Goal: Task Accomplishment & Management: Manage account settings

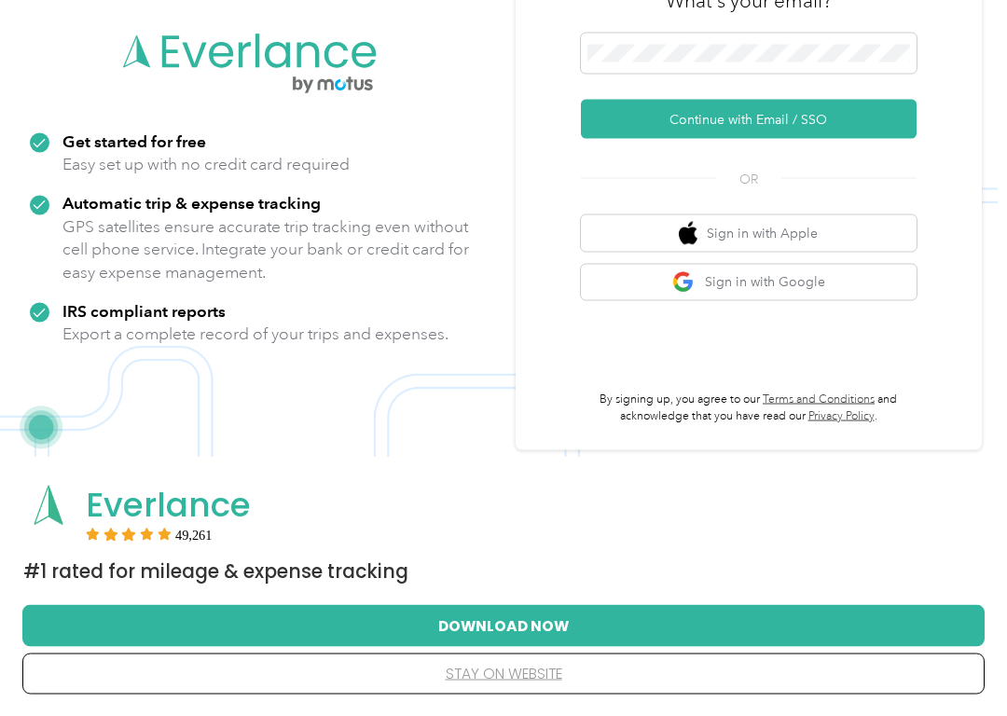
click at [459, 634] on button "stay on website" at bounding box center [503, 673] width 902 height 39
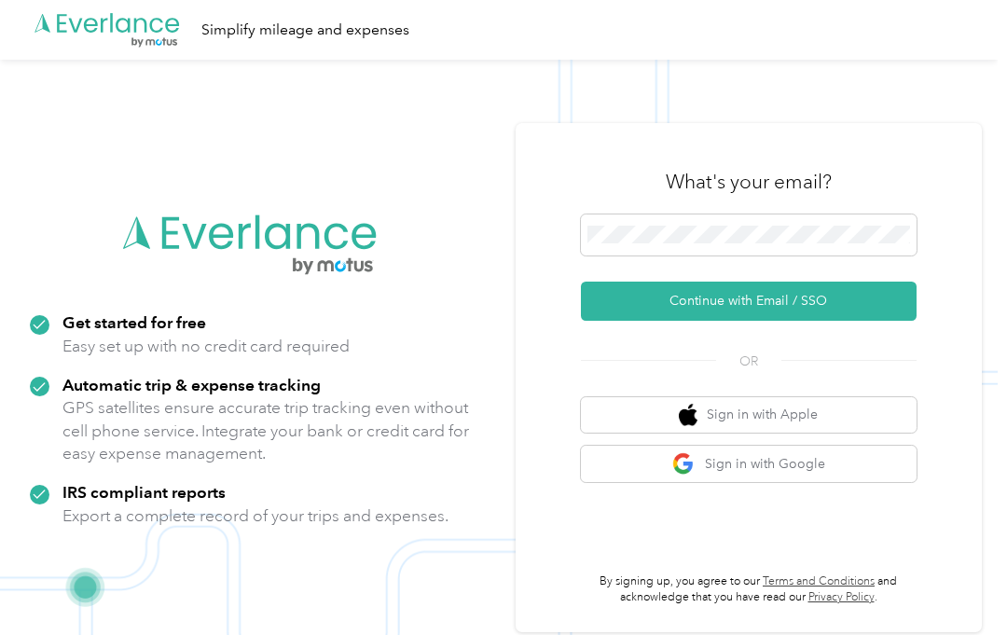
click at [810, 299] on button "Continue with Email / SSO" at bounding box center [749, 300] width 336 height 39
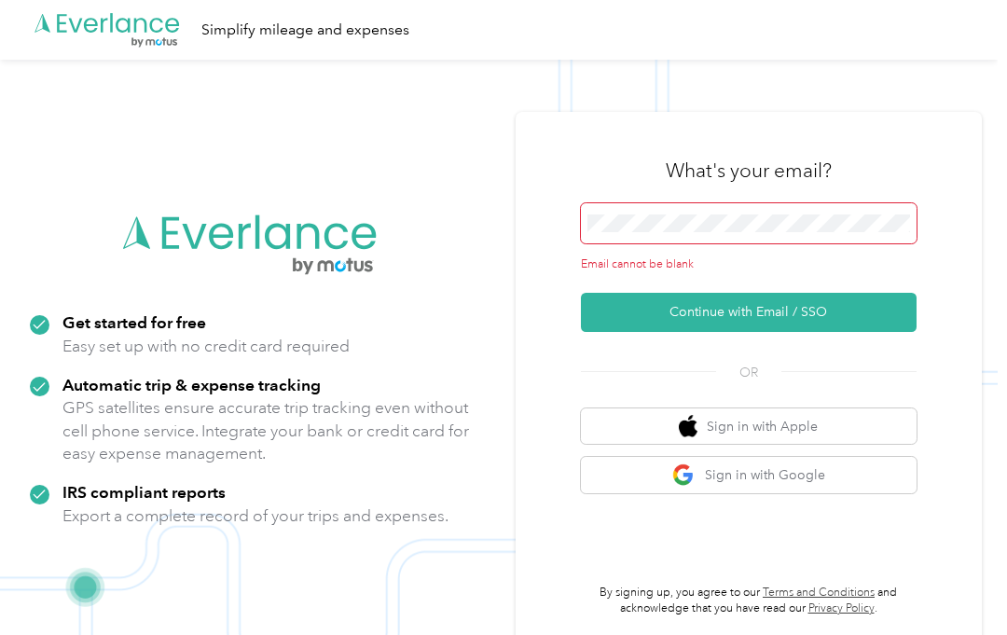
click at [706, 248] on div "Email cannot be blank" at bounding box center [749, 238] width 336 height 70
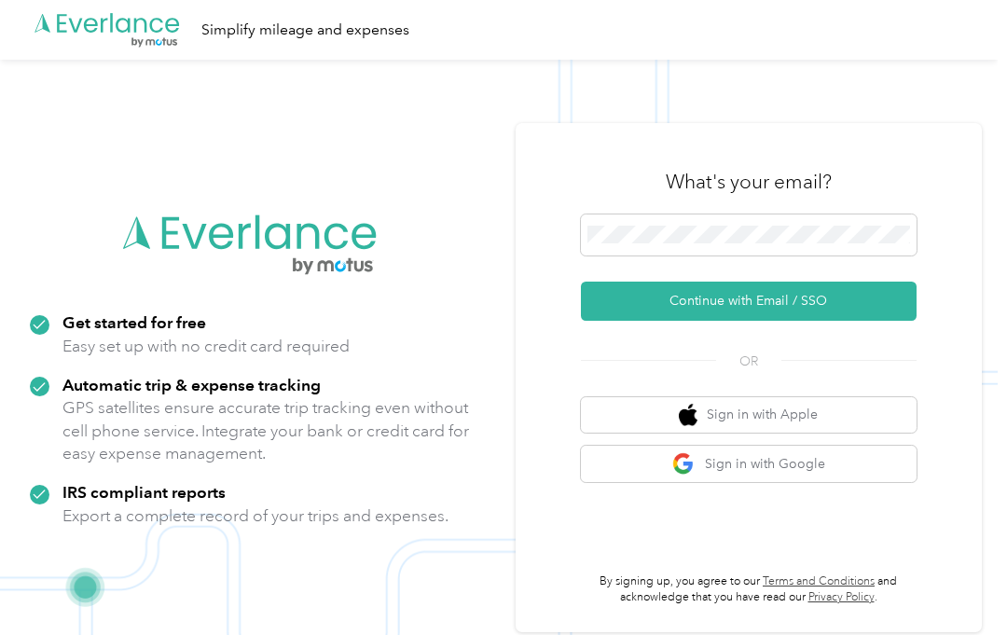
click at [846, 298] on button "Continue with Email / SSO" at bounding box center [749, 300] width 336 height 39
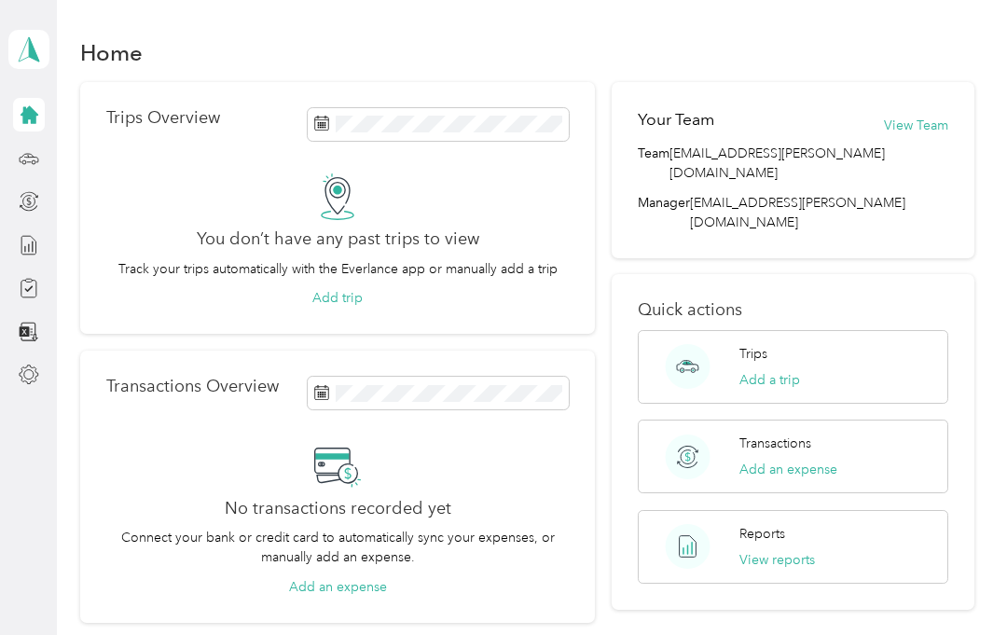
click at [777, 344] on div "Trips Add a trip" at bounding box center [769, 367] width 61 height 46
click at [941, 118] on button "View Team" at bounding box center [916, 126] width 64 height 20
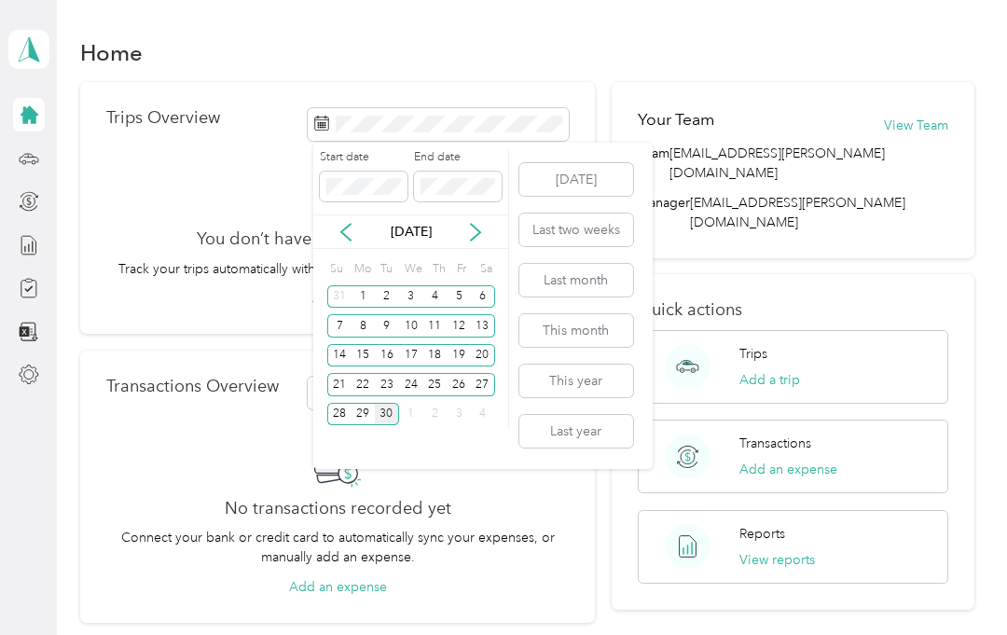
click at [582, 335] on button "This month" at bounding box center [576, 330] width 114 height 33
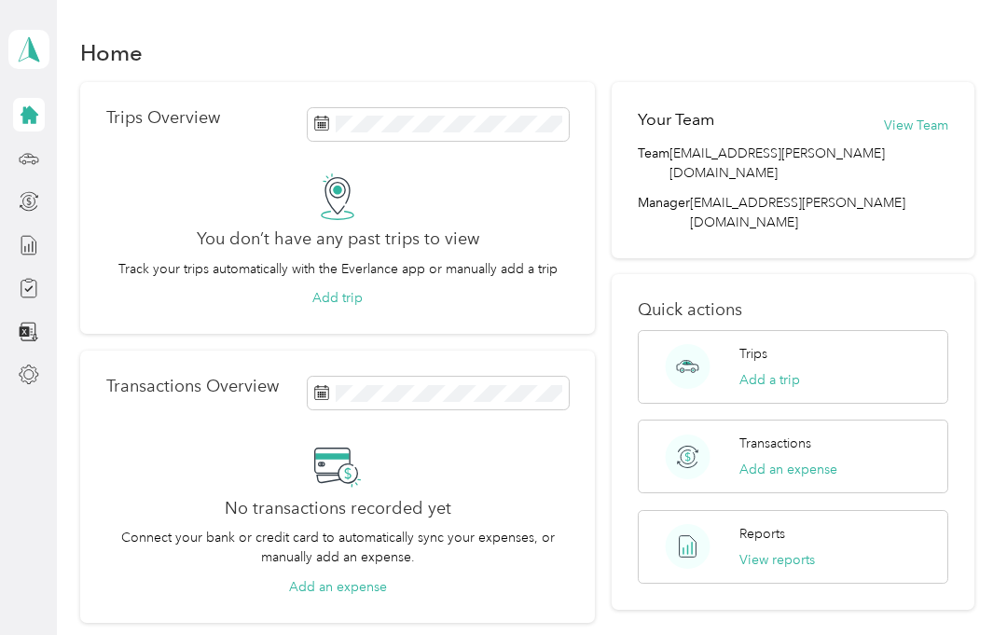
click at [35, 229] on div at bounding box center [29, 245] width 32 height 34
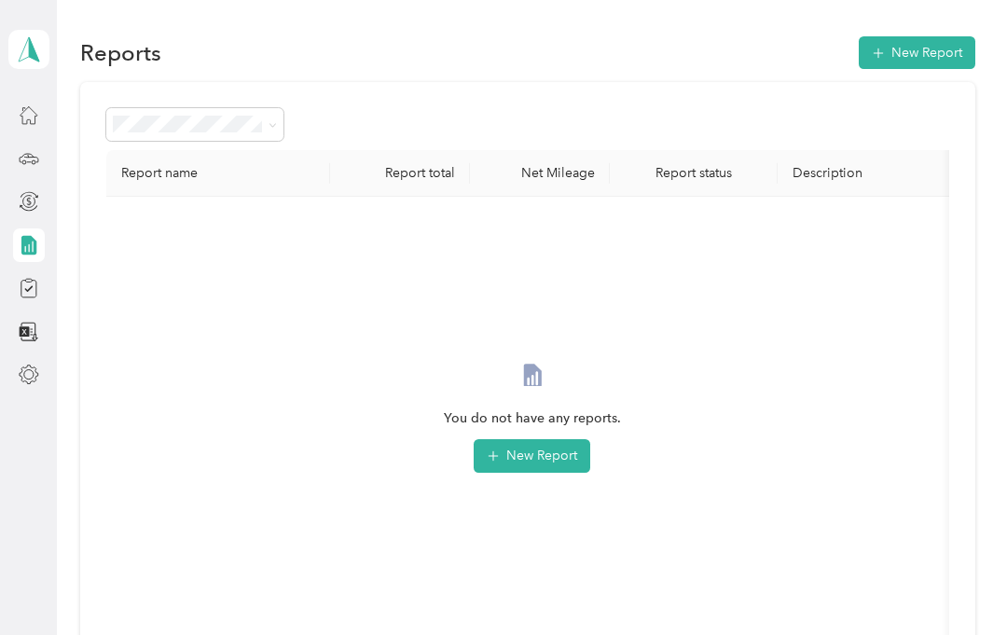
click at [34, 204] on icon at bounding box center [29, 201] width 21 height 21
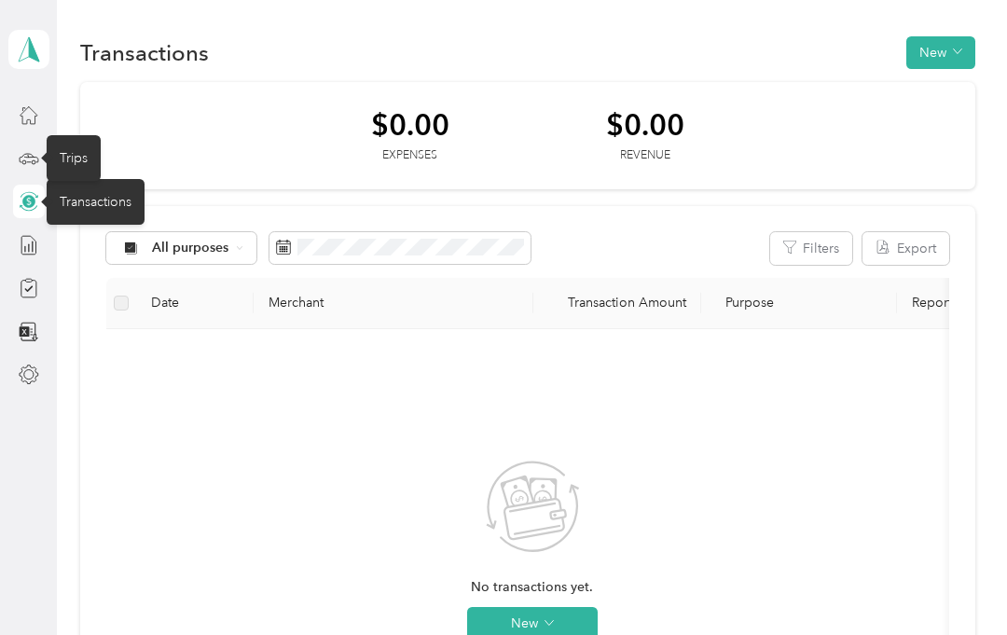
click at [25, 164] on icon at bounding box center [29, 158] width 21 height 21
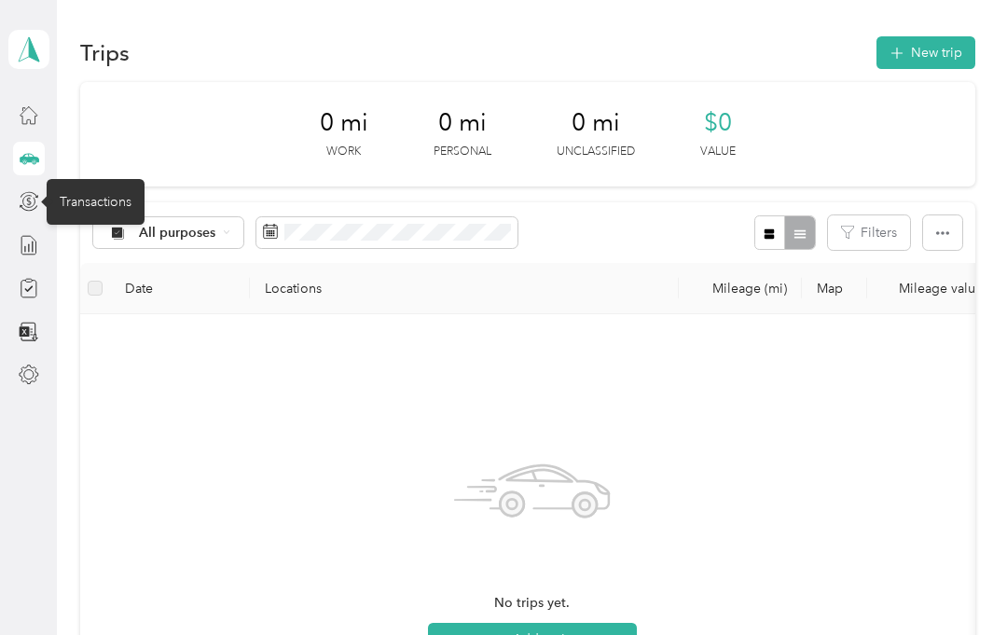
click at [195, 226] on span "All purposes" at bounding box center [177, 232] width 77 height 13
click at [237, 322] on span "Option Care Health" at bounding box center [199, 331] width 120 height 20
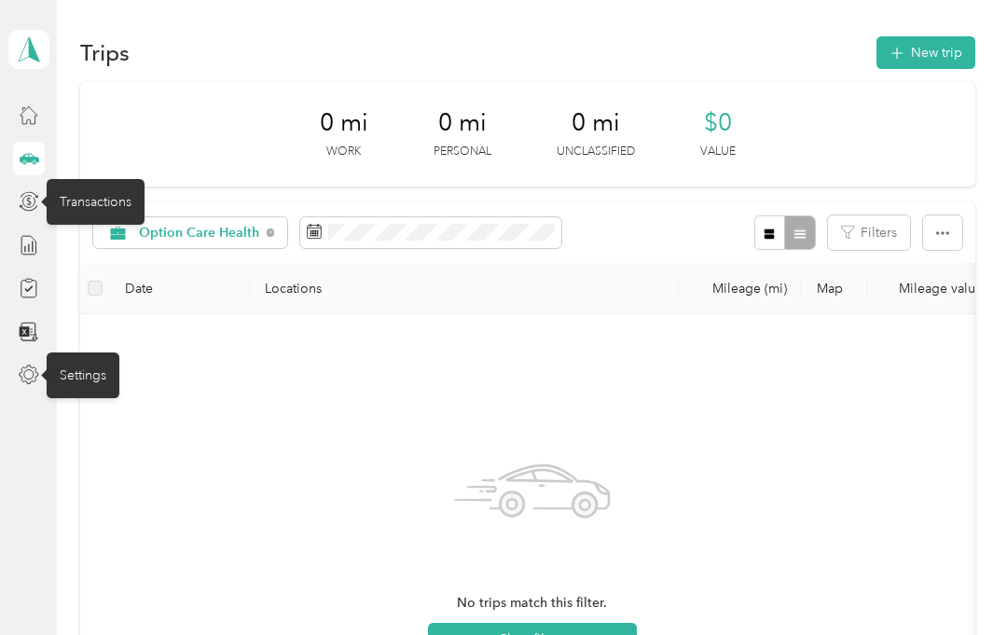
click at [93, 370] on div "Settings" at bounding box center [83, 375] width 73 height 46
click at [48, 374] on div "Settings" at bounding box center [83, 370] width 73 height 46
click at [944, 231] on icon "button" at bounding box center [942, 232] width 13 height 13
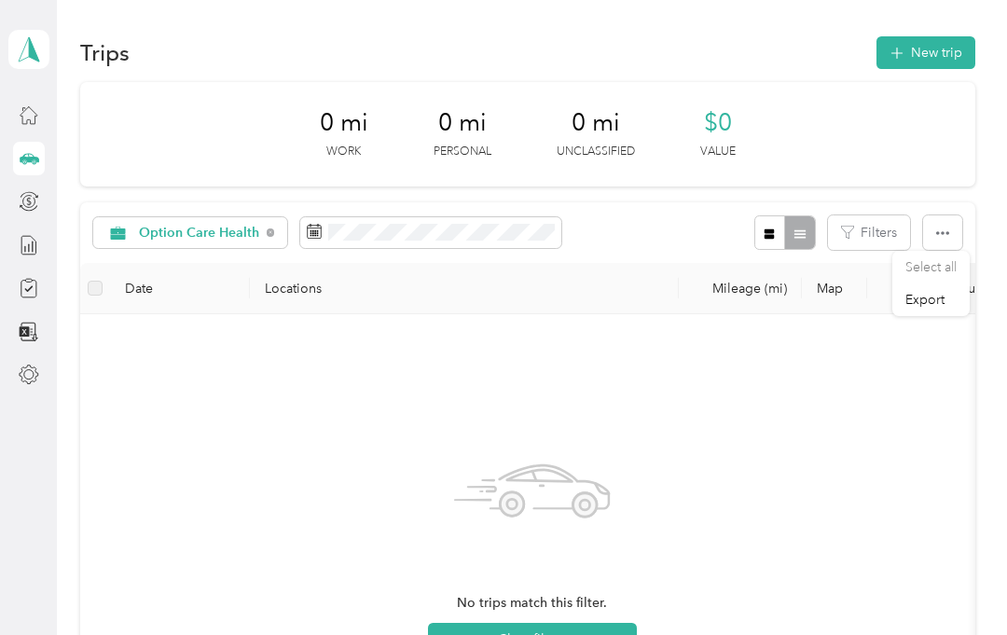
click at [962, 225] on button "button" at bounding box center [942, 232] width 39 height 34
click at [946, 292] on th "Mileage value" at bounding box center [932, 288] width 130 height 51
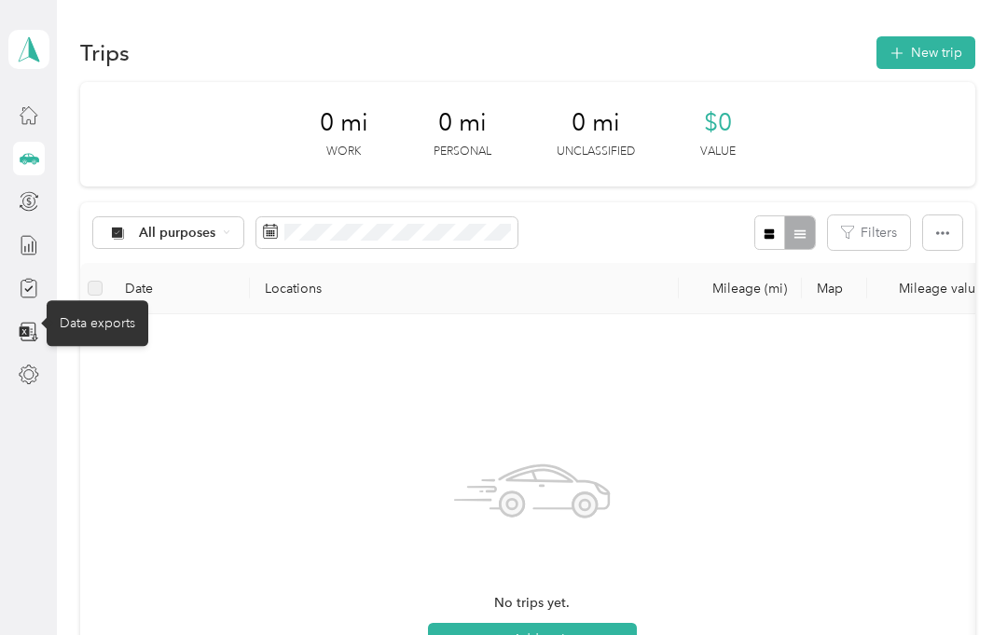
click at [33, 337] on icon at bounding box center [30, 332] width 18 height 20
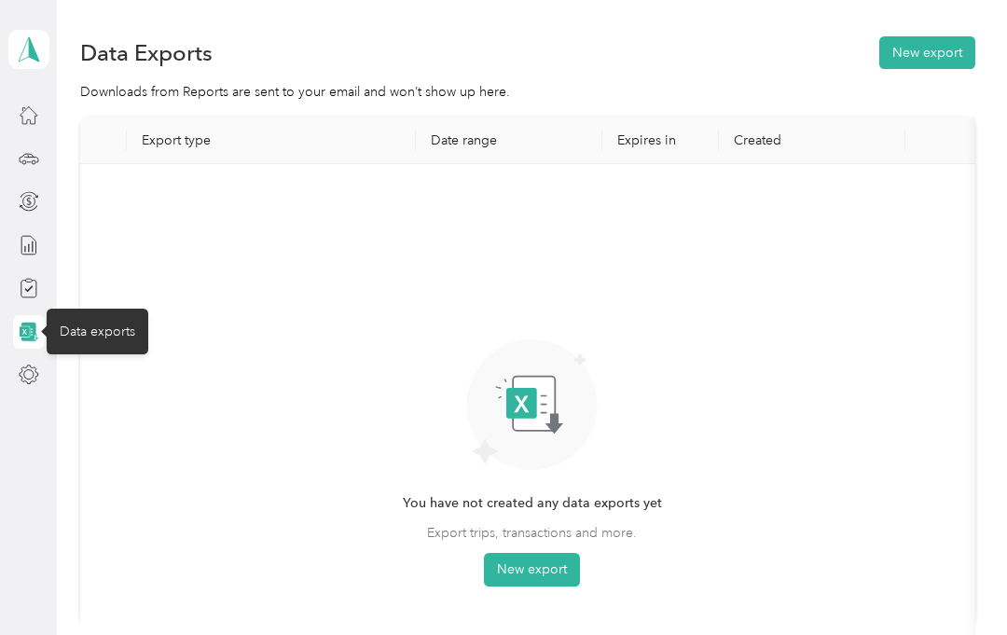
click at [213, 346] on div "You have not created any data exports yet Export trips, transactions and more. …" at bounding box center [532, 401] width 874 height 444
click at [204, 393] on div "You have not created any data exports yet Export trips, transactions and more. …" at bounding box center [532, 401] width 874 height 444
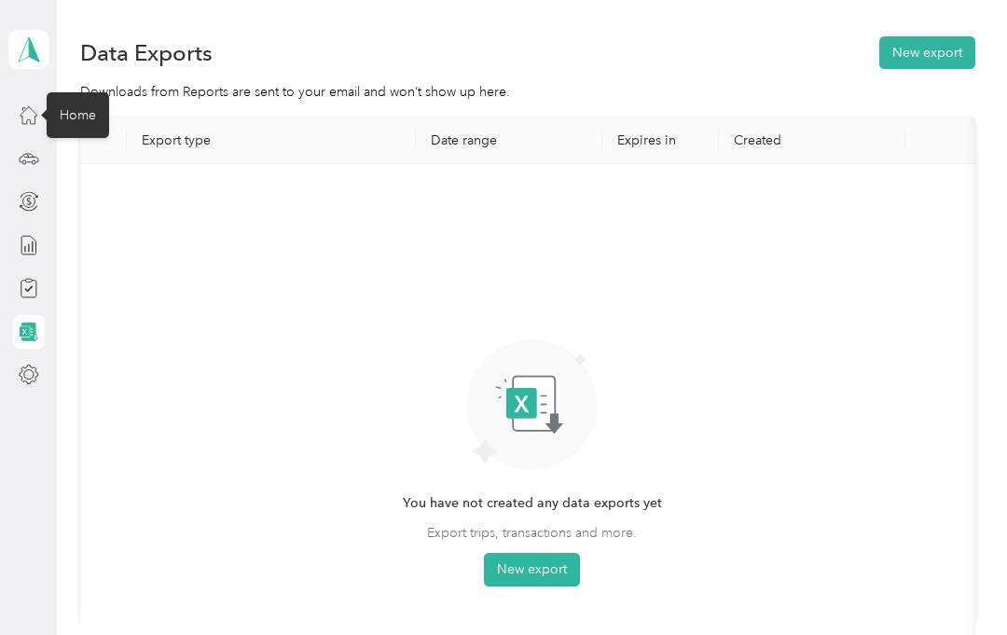
click at [38, 111] on icon at bounding box center [29, 114] width 21 height 21
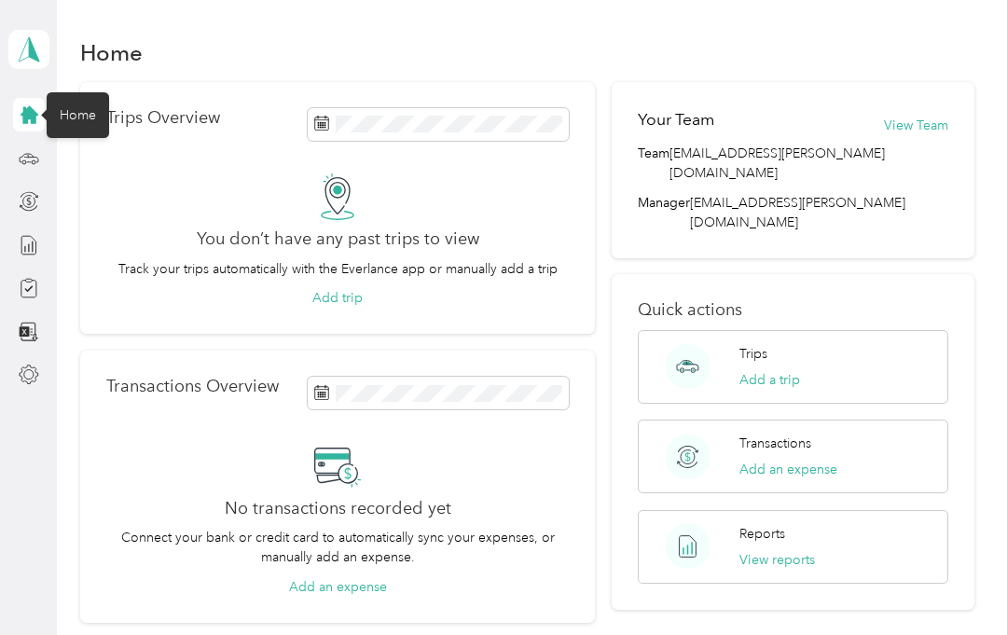
click at [889, 340] on div "Trips Add a trip" at bounding box center [792, 367] width 311 height 74
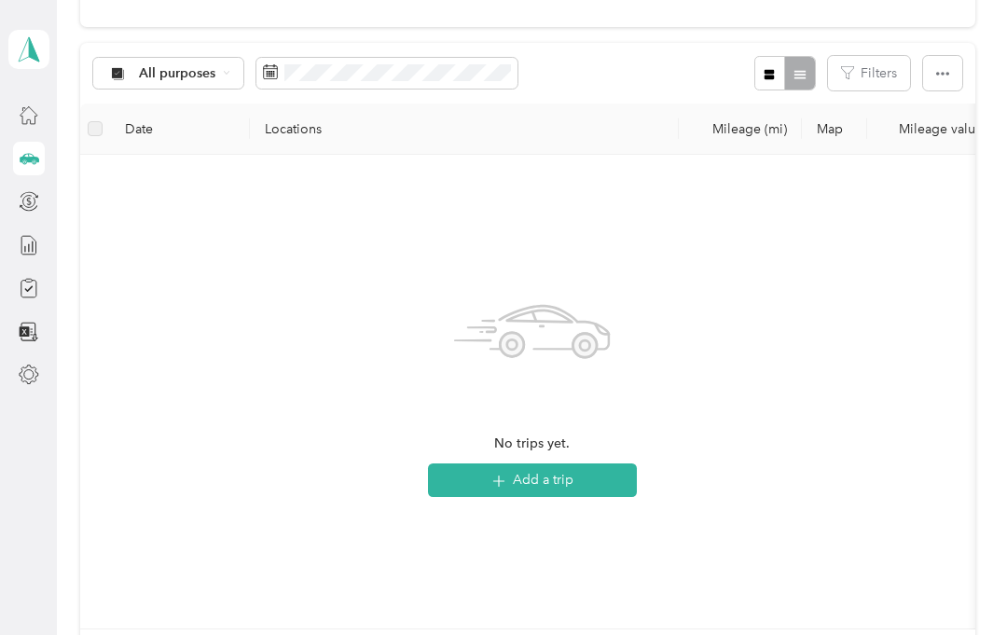
scroll to position [185, 0]
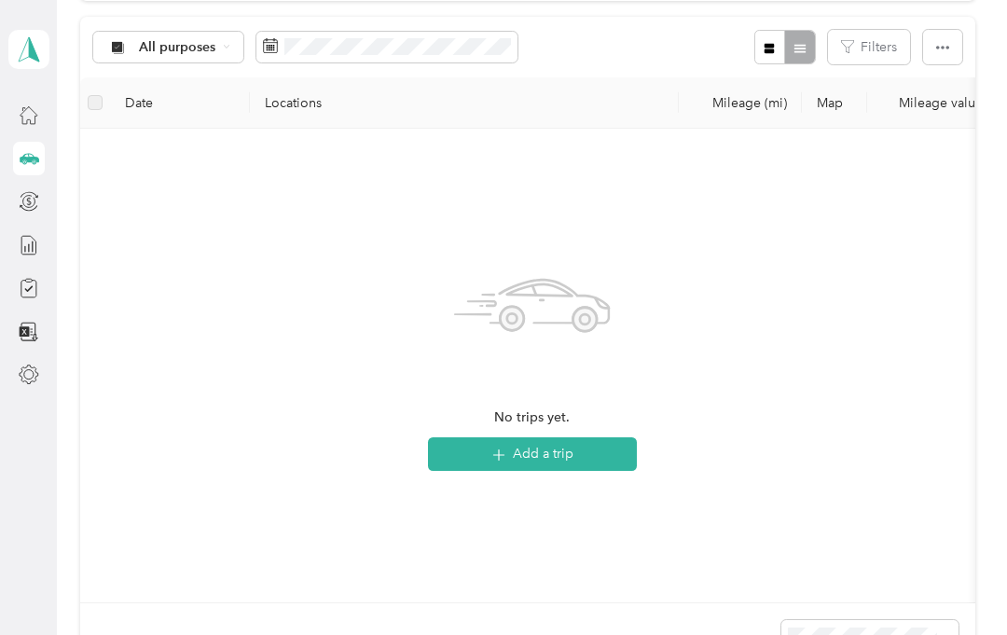
click at [569, 455] on button "Add a trip" at bounding box center [532, 454] width 209 height 34
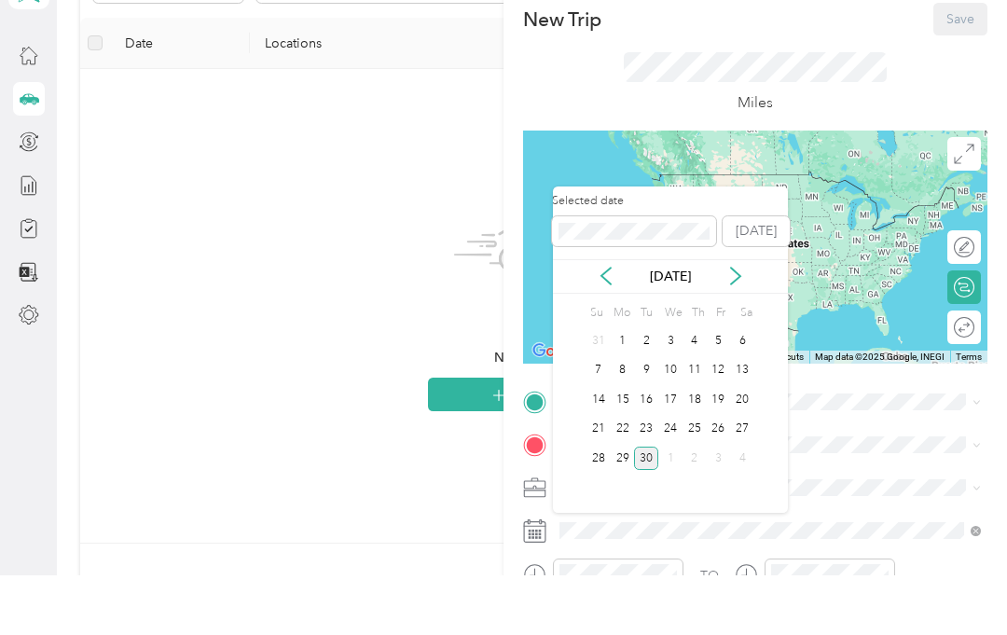
click at [627, 389] on div "1" at bounding box center [622, 400] width 24 height 23
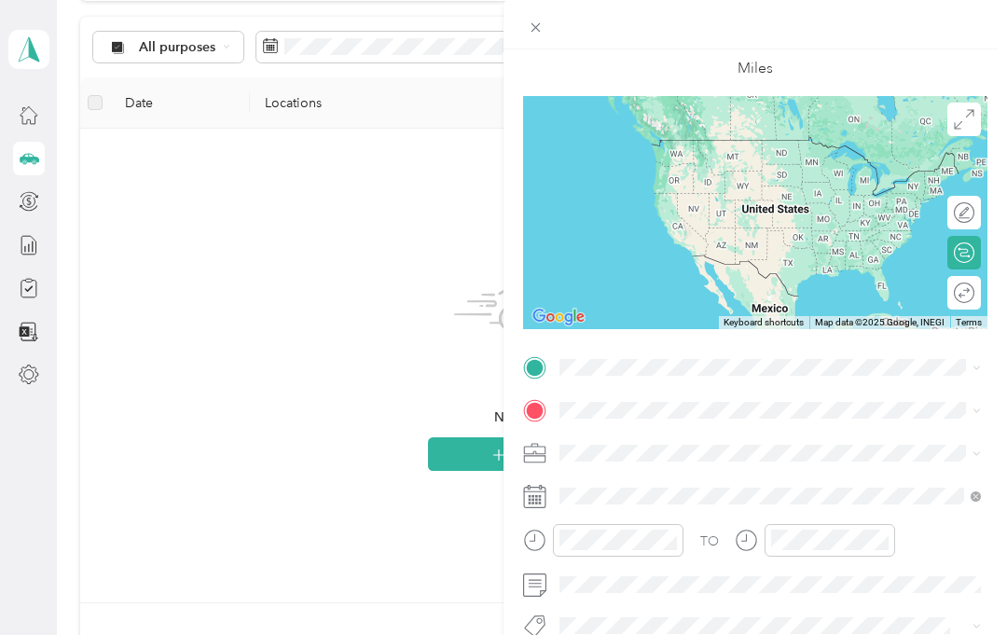
scroll to position [95, 0]
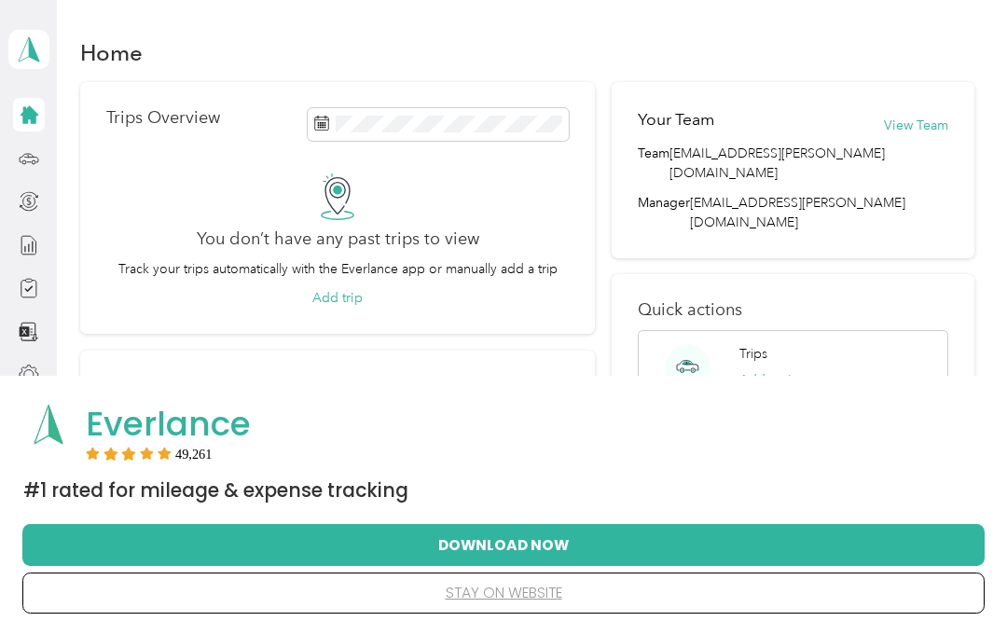
click at [508, 547] on button "Download Now" at bounding box center [503, 544] width 902 height 39
